Goal: Task Accomplishment & Management: Use online tool/utility

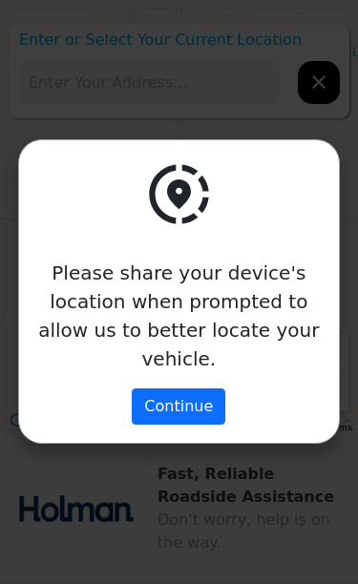
click at [201, 407] on button "Continue" at bounding box center [179, 406] width 93 height 36
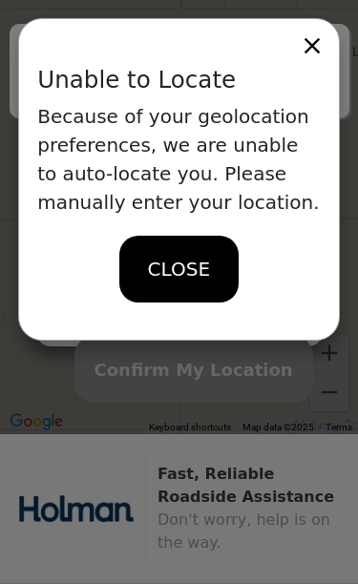
click at [186, 269] on span "CLOSE" at bounding box center [179, 269] width 62 height 29
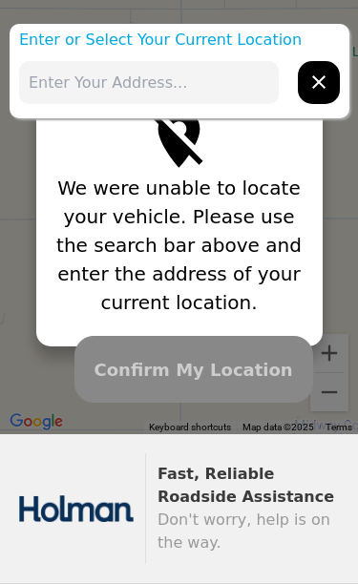
click at [327, 85] on icon "hidden" at bounding box center [318, 82] width 23 height 23
click at [319, 91] on icon "hidden" at bounding box center [318, 82] width 23 height 23
click at [319, 86] on icon "hidden" at bounding box center [318, 82] width 23 height 23
click at [158, 84] on input "text" at bounding box center [148, 82] width 259 height 43
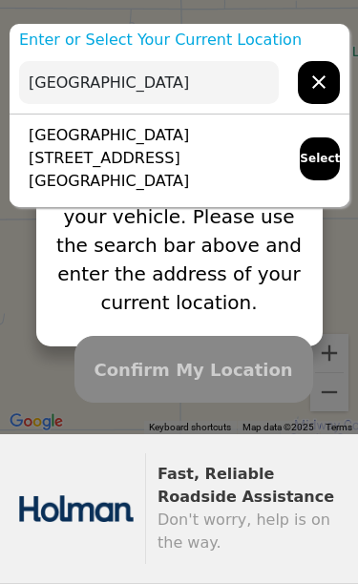
click at [320, 153] on button "Select" at bounding box center [319, 158] width 40 height 43
type input "[GEOGRAPHIC_DATA][STREET_ADDRESS][GEOGRAPHIC_DATA]"
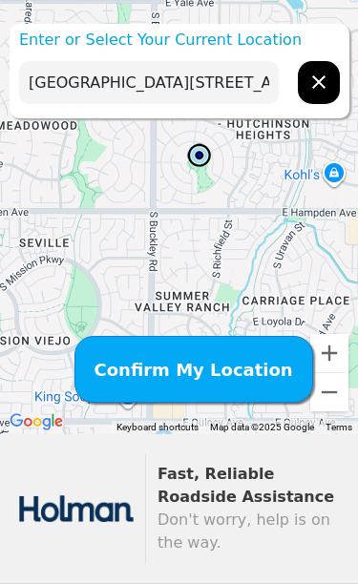
click at [231, 368] on span "Confirm My Location" at bounding box center [193, 370] width 198 height 26
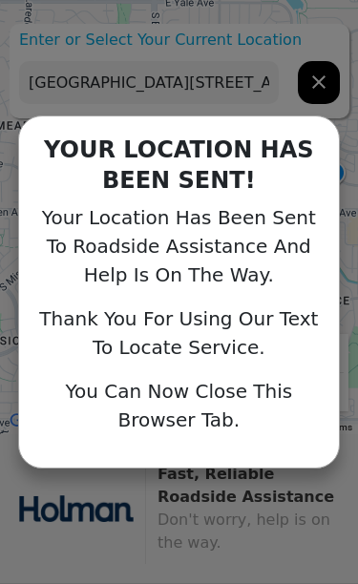
click at [320, 92] on div "YOUR LOCATION HAS BEEN SENT! Your Location Has Been Sent To Roadside Assistance…" at bounding box center [179, 292] width 358 height 584
click at [325, 88] on div "YOUR LOCATION HAS BEEN SENT! Your Location Has Been Sent To Roadside Assistance…" at bounding box center [179, 292] width 358 height 584
click at [321, 87] on div "YOUR LOCATION HAS BEEN SENT! Your Location Has Been Sent To Roadside Assistance…" at bounding box center [179, 292] width 358 height 584
click at [327, 89] on div "YOUR LOCATION HAS BEEN SENT! Your Location Has Been Sent To Roadside Assistance…" at bounding box center [179, 292] width 358 height 584
click at [320, 96] on div "YOUR LOCATION HAS BEEN SENT! Your Location Has Been Sent To Roadside Assistance…" at bounding box center [179, 292] width 358 height 584
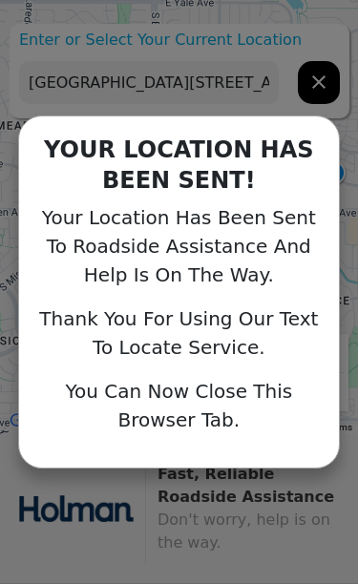
click at [316, 85] on div "YOUR LOCATION HAS BEEN SENT! Your Location Has Been Sent To Roadside Assistance…" at bounding box center [179, 292] width 358 height 584
click at [212, 439] on div "YOUR LOCATION HAS BEEN SENT! Your Location Has Been Sent To Roadside Assistance…" at bounding box center [178, 291] width 321 height 353
click at [315, 84] on div "YOUR LOCATION HAS BEEN SENT! Your Location Has Been Sent To Roadside Assistance…" at bounding box center [179, 292] width 358 height 584
click at [324, 94] on div "YOUR LOCATION HAS BEEN SENT! Your Location Has Been Sent To Roadside Assistance…" at bounding box center [179, 292] width 358 height 584
click at [331, 88] on div "YOUR LOCATION HAS BEEN SENT! Your Location Has Been Sent To Roadside Assistance…" at bounding box center [179, 292] width 358 height 584
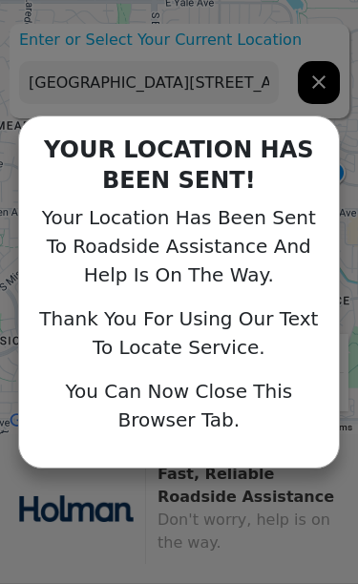
click at [316, 93] on div "YOUR LOCATION HAS BEEN SENT! Your Location Has Been Sent To Roadside Assistance…" at bounding box center [179, 292] width 358 height 584
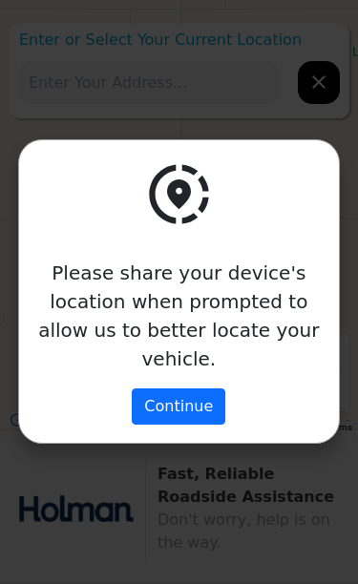
click at [190, 416] on button "Continue" at bounding box center [179, 406] width 93 height 36
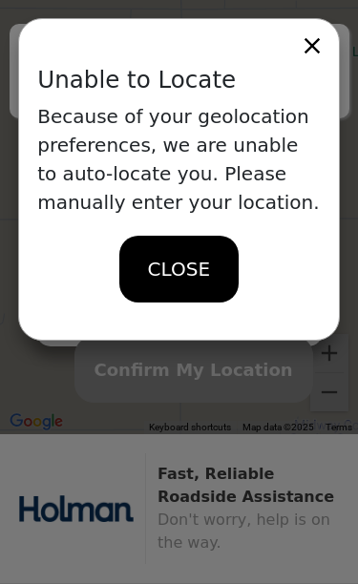
click at [311, 43] on icon at bounding box center [312, 45] width 27 height 27
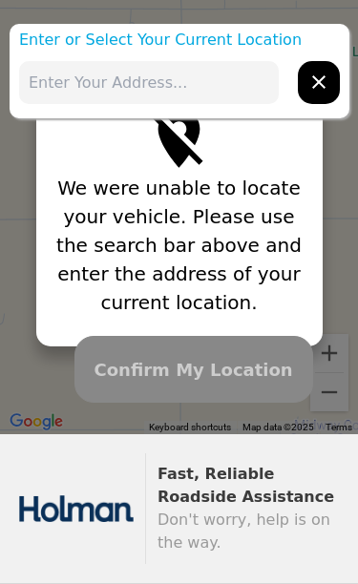
click at [163, 82] on input "text" at bounding box center [148, 82] width 259 height 43
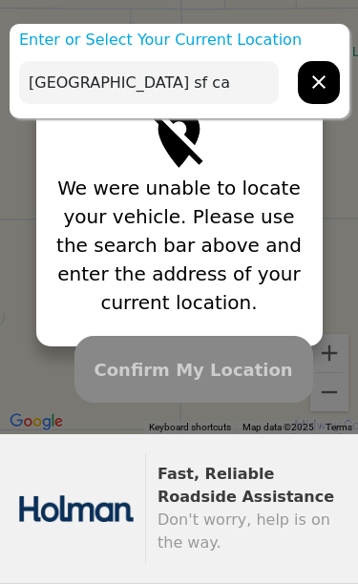
type input "[GEOGRAPHIC_DATA] sf ca"
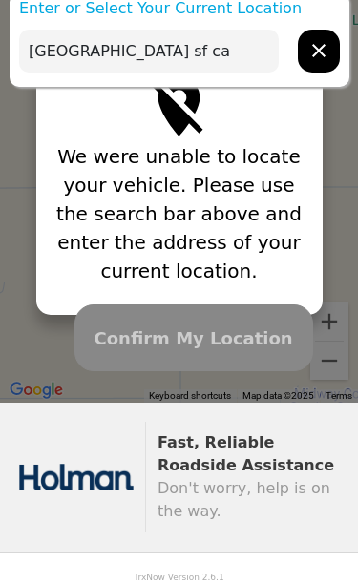
click at [241, 332] on span "Confirm My Location" at bounding box center [193, 338] width 198 height 26
click at [218, 345] on span "Confirm My Location" at bounding box center [193, 338] width 198 height 26
click at [321, 58] on icon "hidden" at bounding box center [318, 50] width 23 height 23
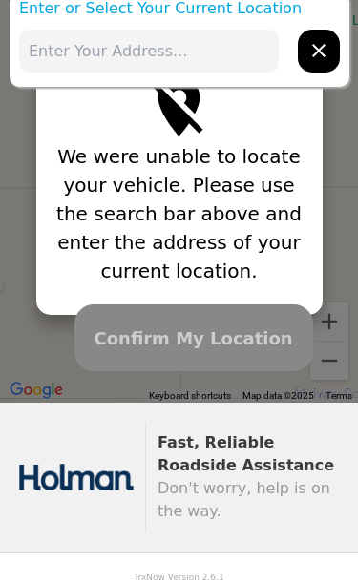
click at [185, 64] on input "text" at bounding box center [148, 51] width 259 height 43
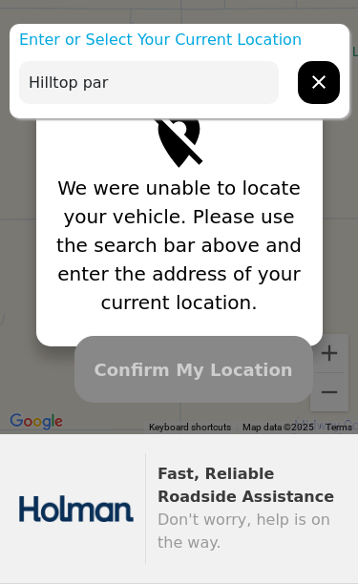
type input "[GEOGRAPHIC_DATA]"
